Goal: Task Accomplishment & Management: Complete application form

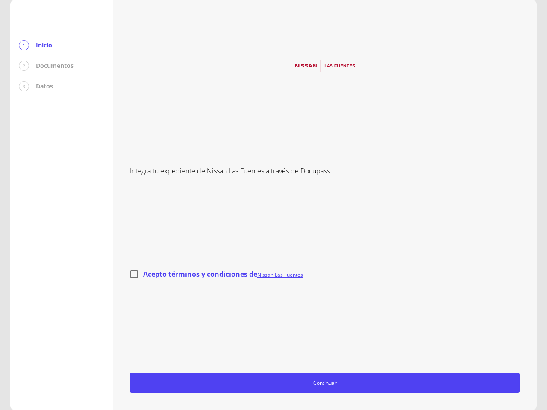
click at [274, 205] on div "Integra tu expediente de Nissan Las Fuentes a través de Docupass. Acepto términ…" at bounding box center [325, 205] width 390 height 376
click at [325, 383] on span "Continuar" at bounding box center [325, 383] width 382 height 9
